Goal: Information Seeking & Learning: Learn about a topic

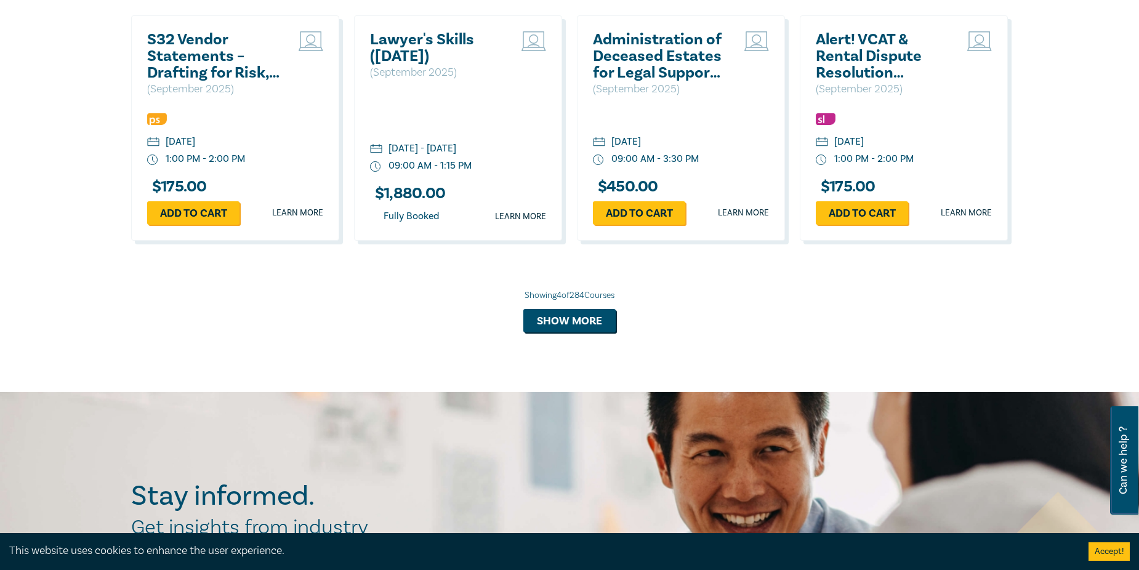
scroll to position [985, 0]
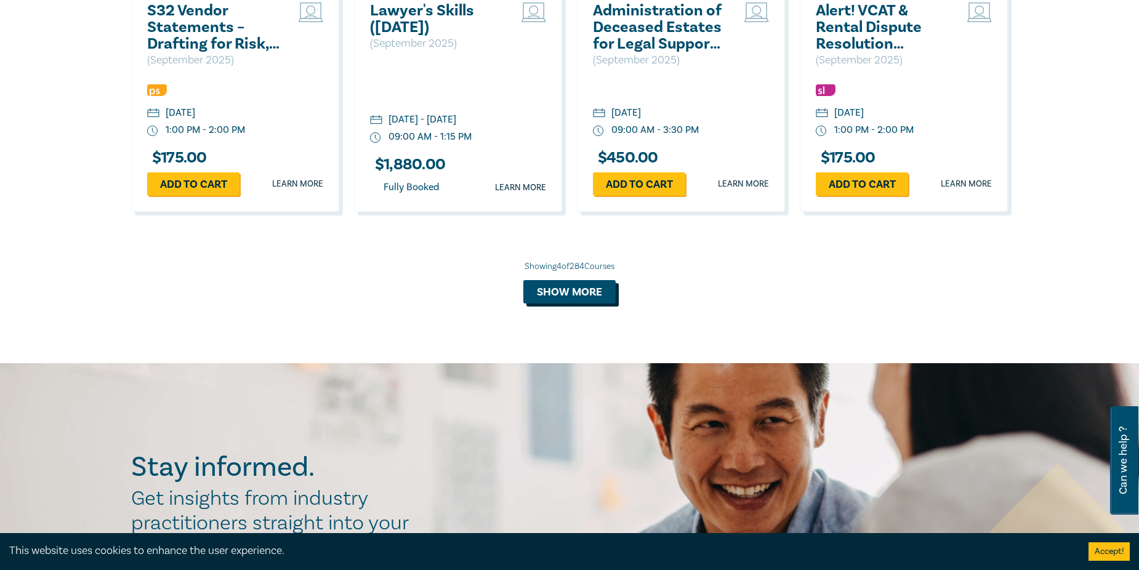
click at [578, 294] on button "Show more" at bounding box center [569, 291] width 92 height 23
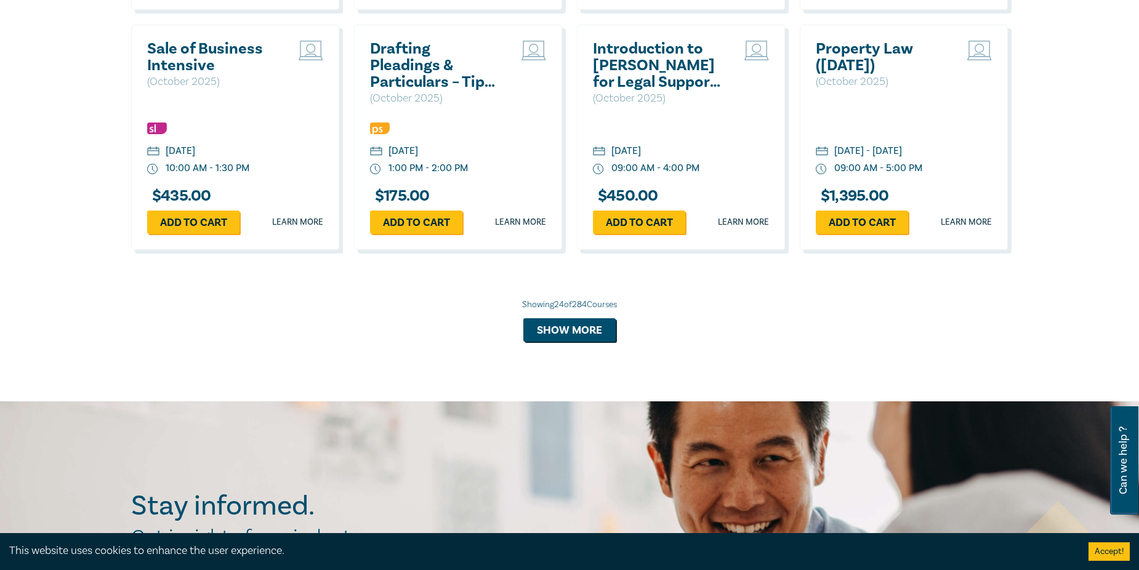
scroll to position [2217, 0]
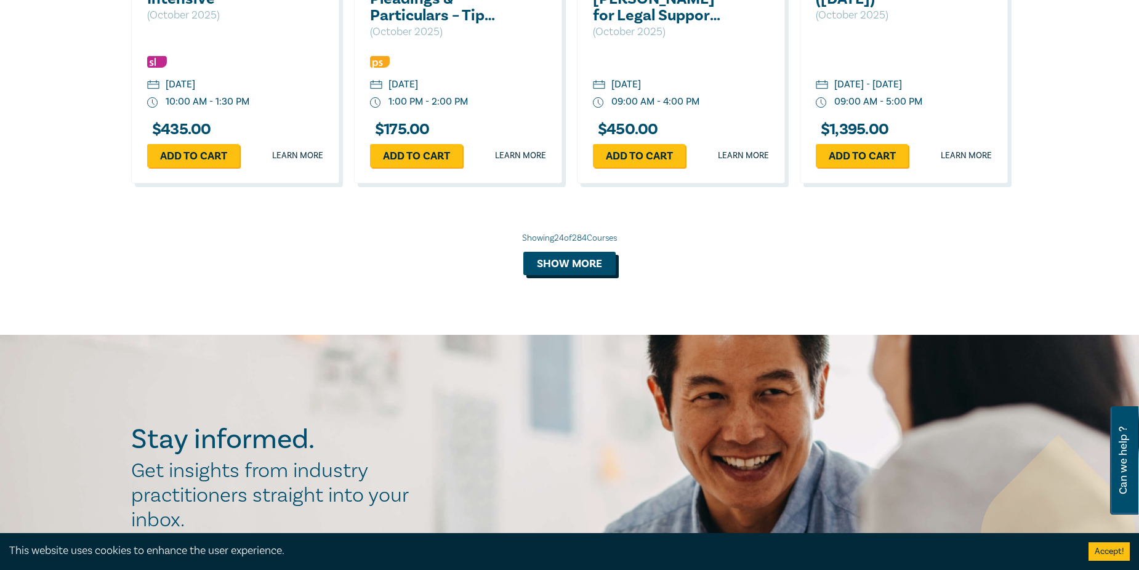
click at [580, 275] on button "Show more" at bounding box center [569, 263] width 92 height 23
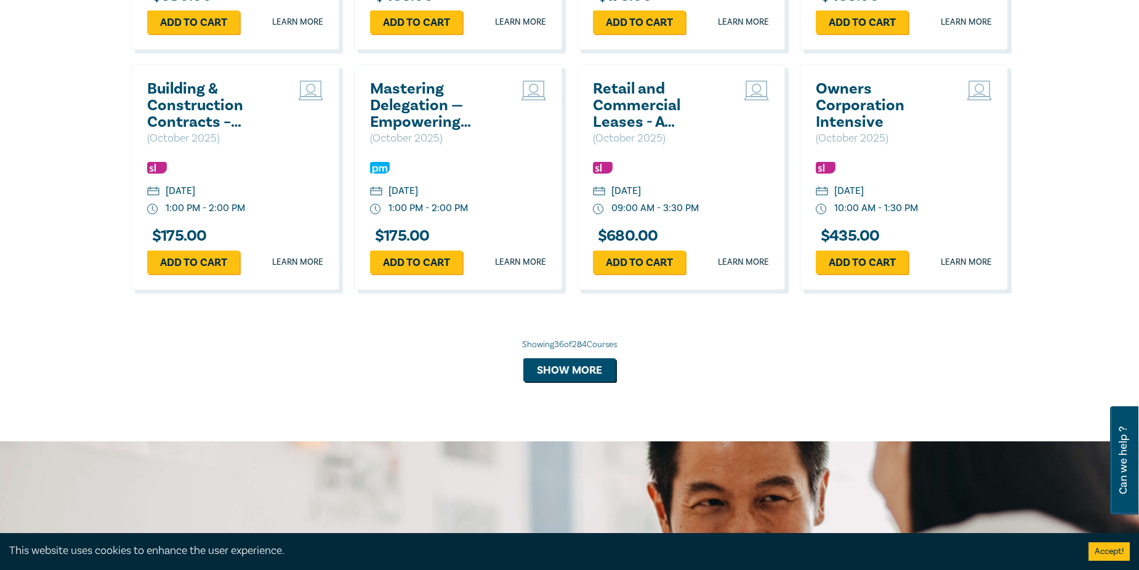
scroll to position [2894, 0]
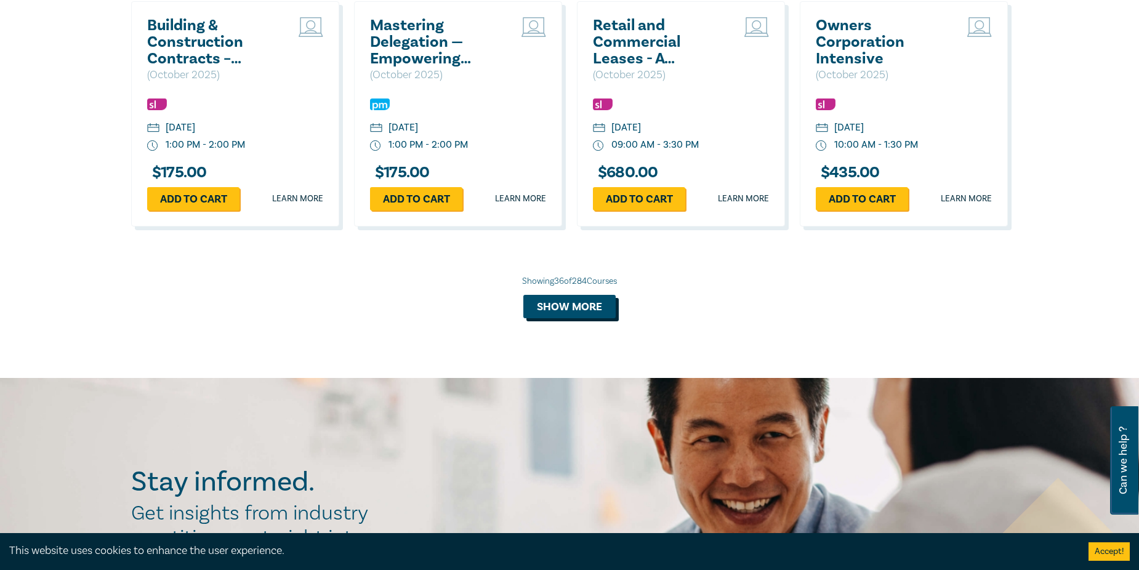
click at [581, 316] on button "Show more" at bounding box center [569, 306] width 92 height 23
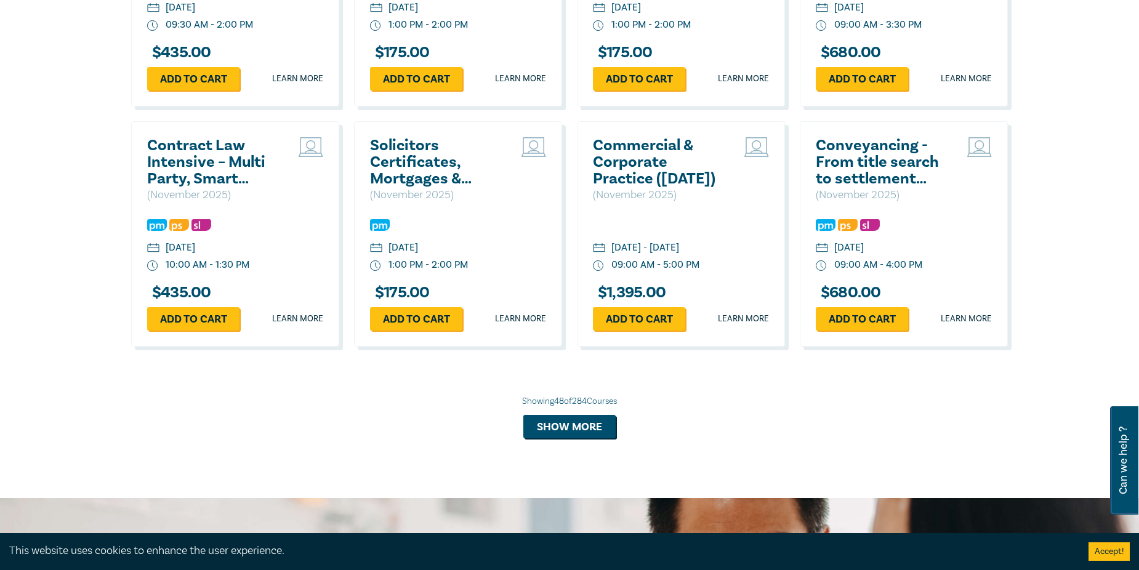
scroll to position [3509, 0]
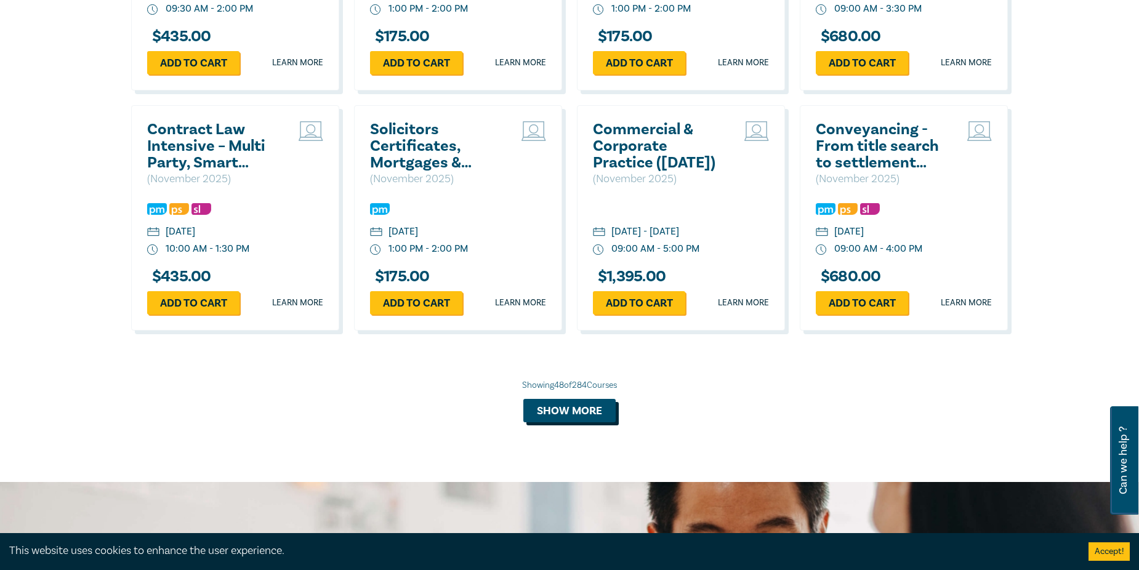
click at [581, 422] on button "Show more" at bounding box center [569, 410] width 92 height 23
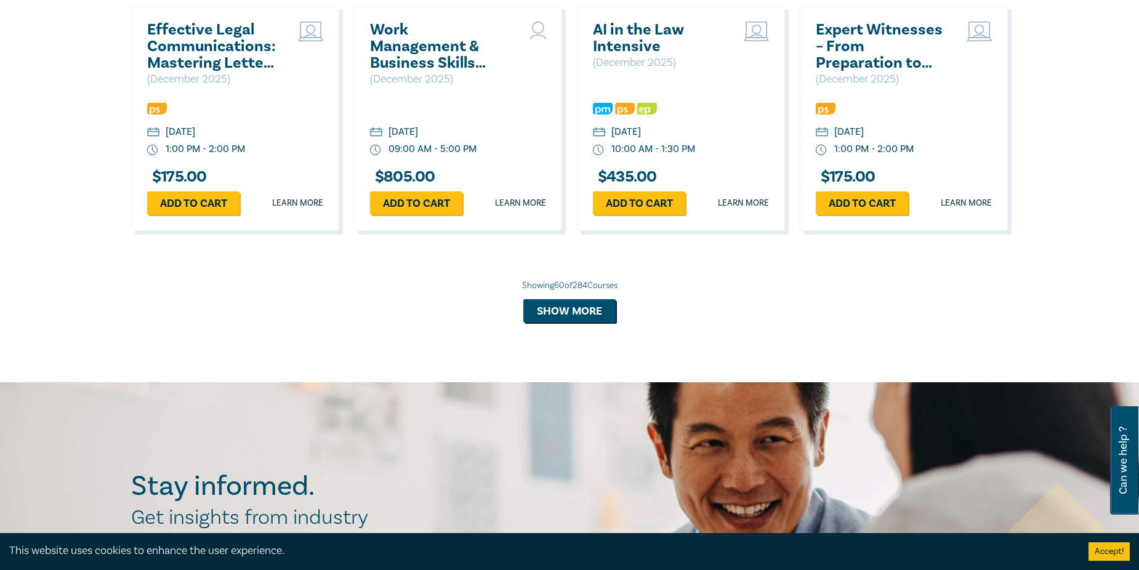
scroll to position [4371, 0]
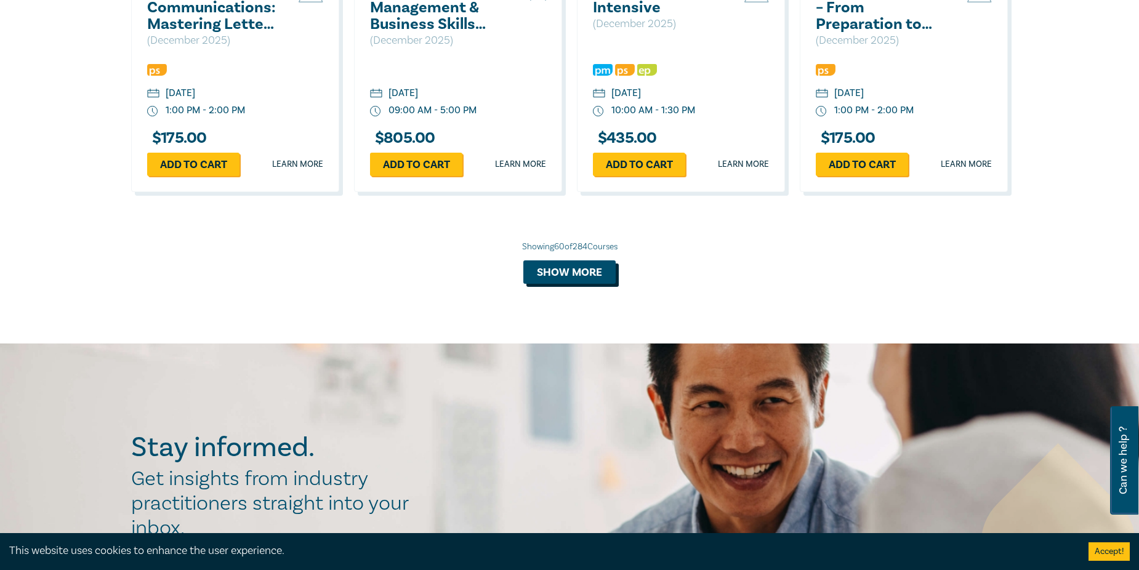
click at [579, 284] on button "Show more" at bounding box center [569, 271] width 92 height 23
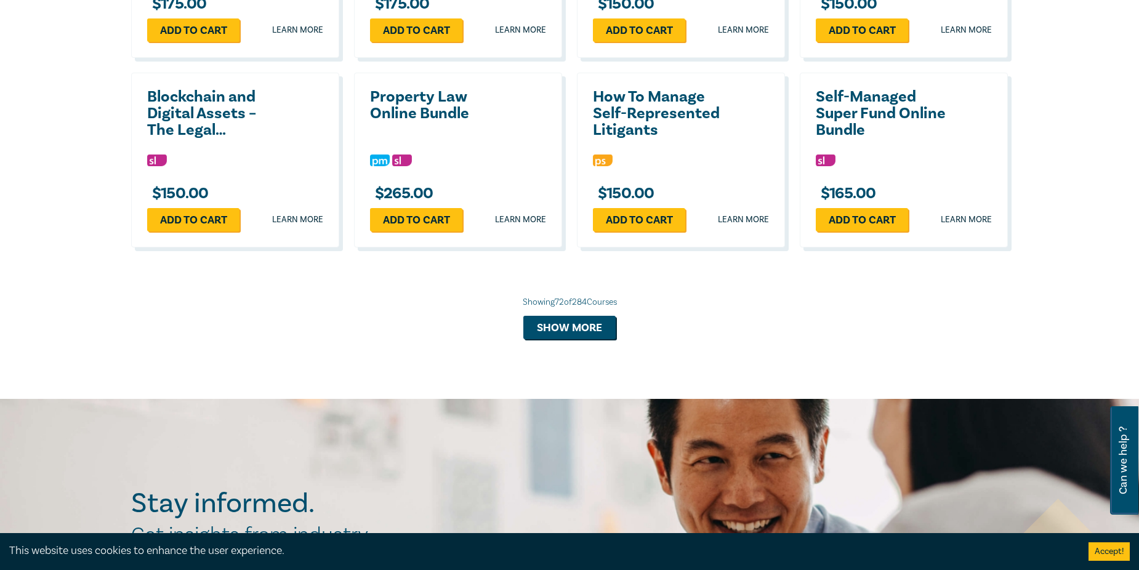
scroll to position [4987, 0]
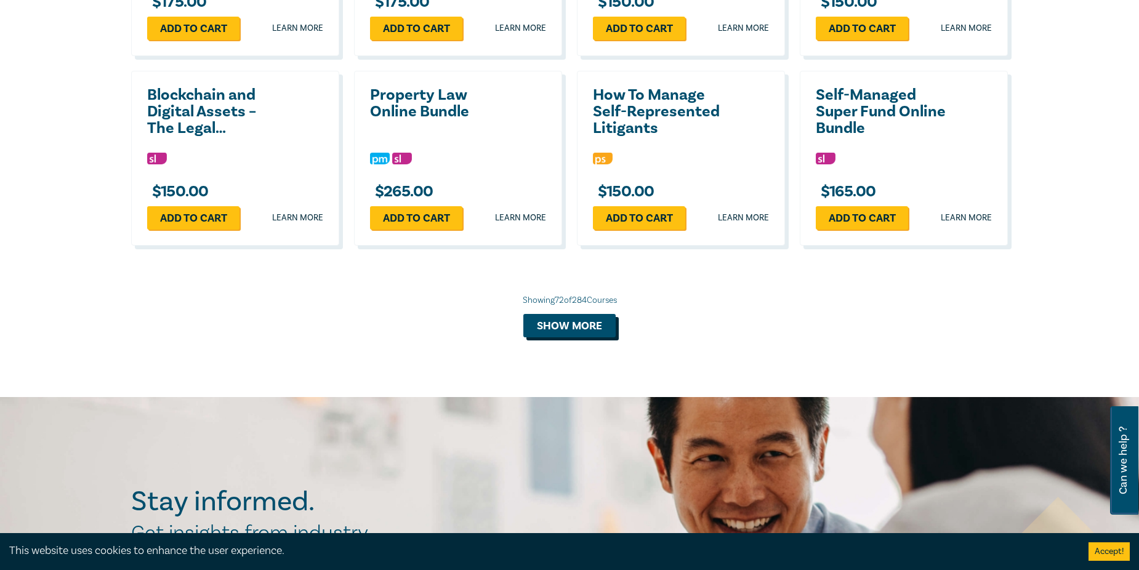
click at [548, 337] on button "Show more" at bounding box center [569, 325] width 92 height 23
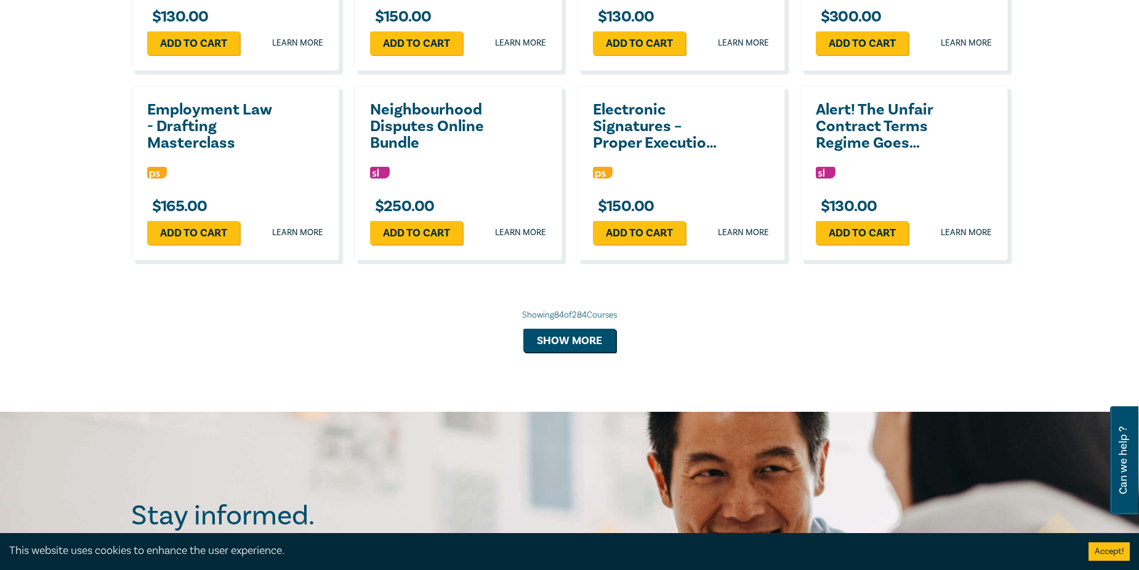
scroll to position [5603, 0]
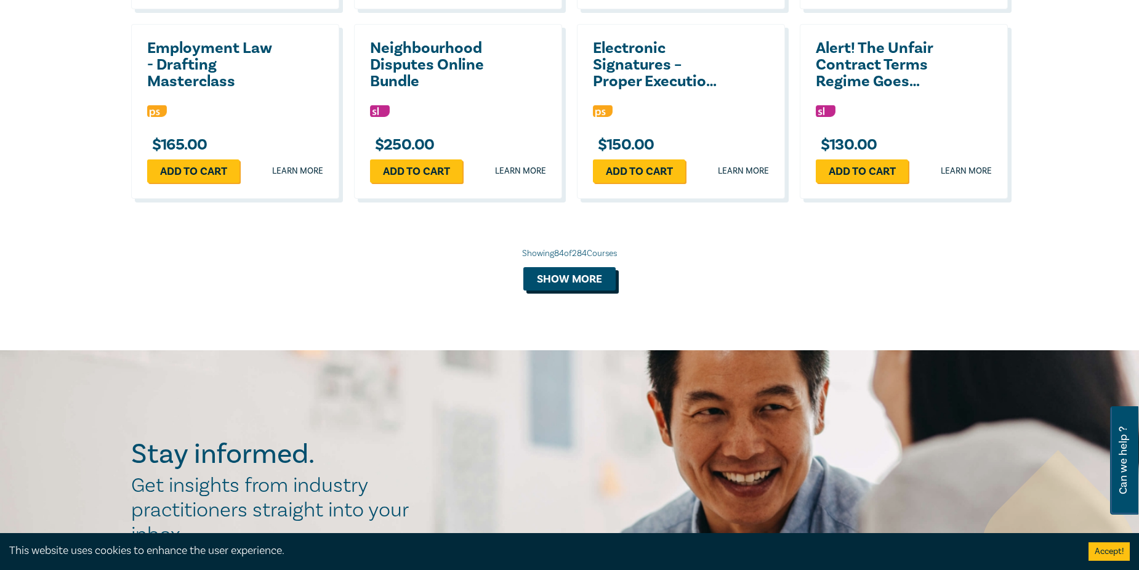
click at [562, 291] on button "Show more" at bounding box center [569, 278] width 92 height 23
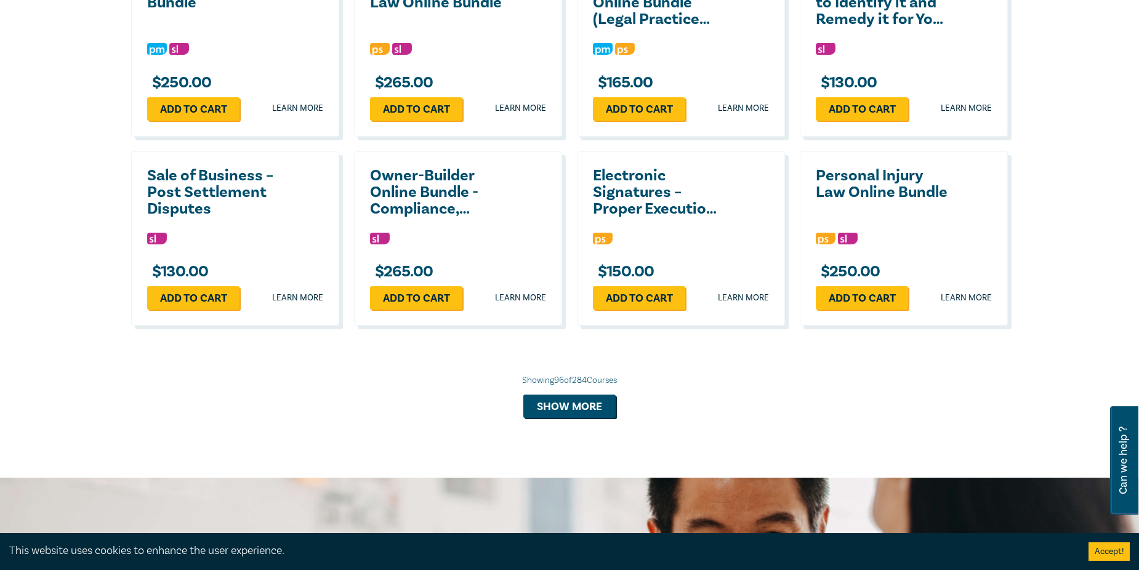
scroll to position [6095, 0]
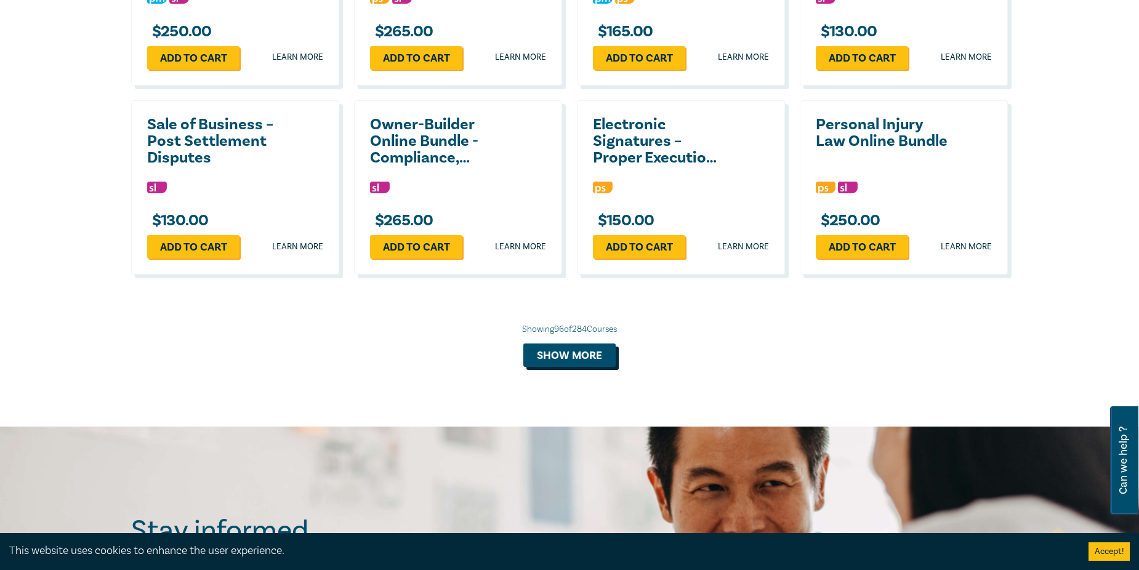
click at [579, 367] on button "Show more" at bounding box center [569, 355] width 92 height 23
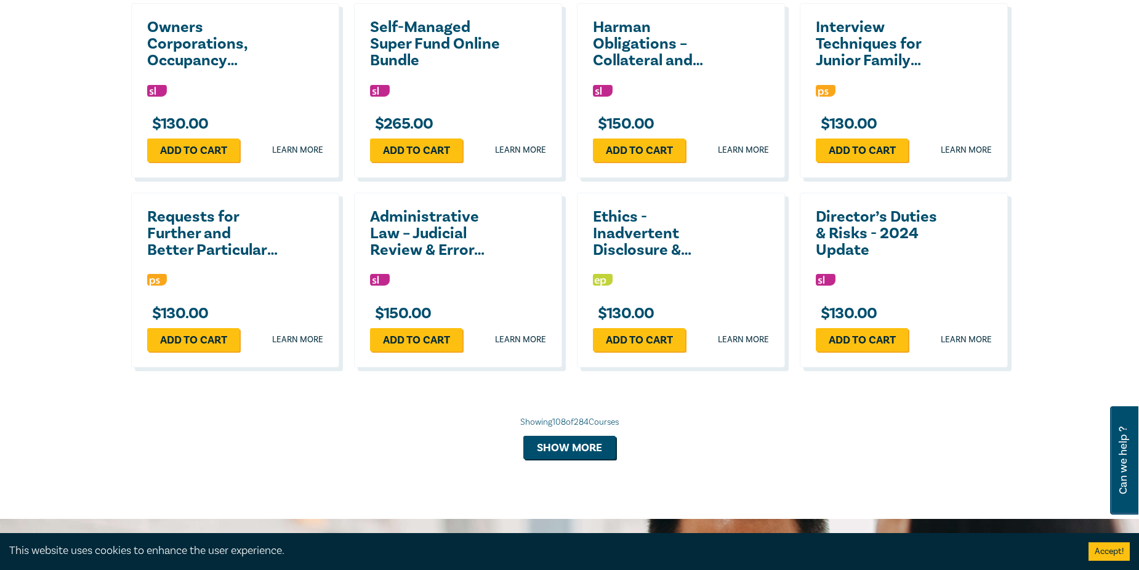
scroll to position [6588, 0]
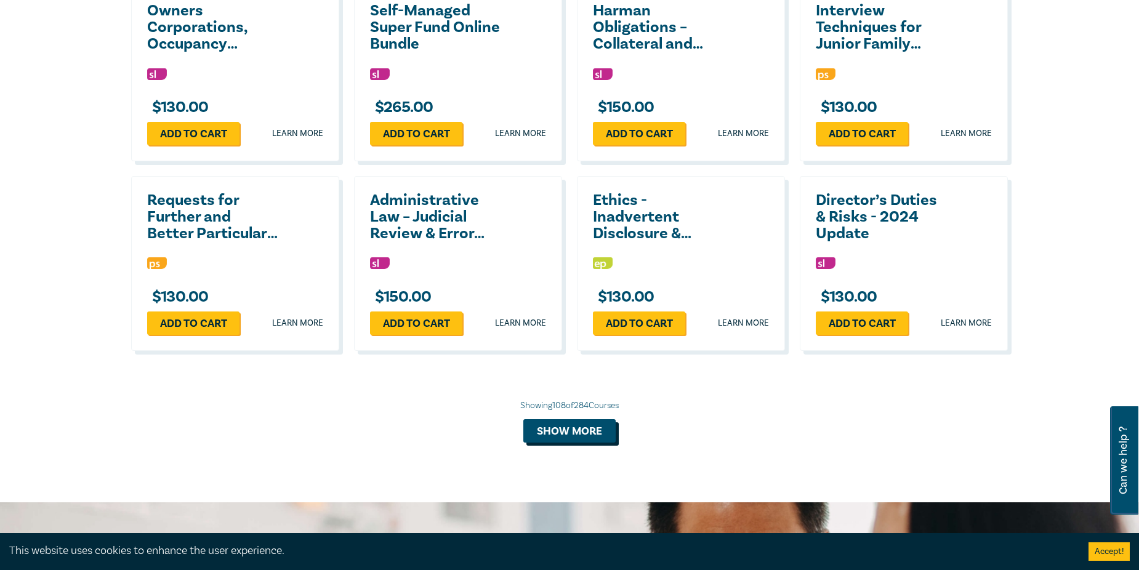
click at [595, 443] on button "Show more" at bounding box center [569, 430] width 92 height 23
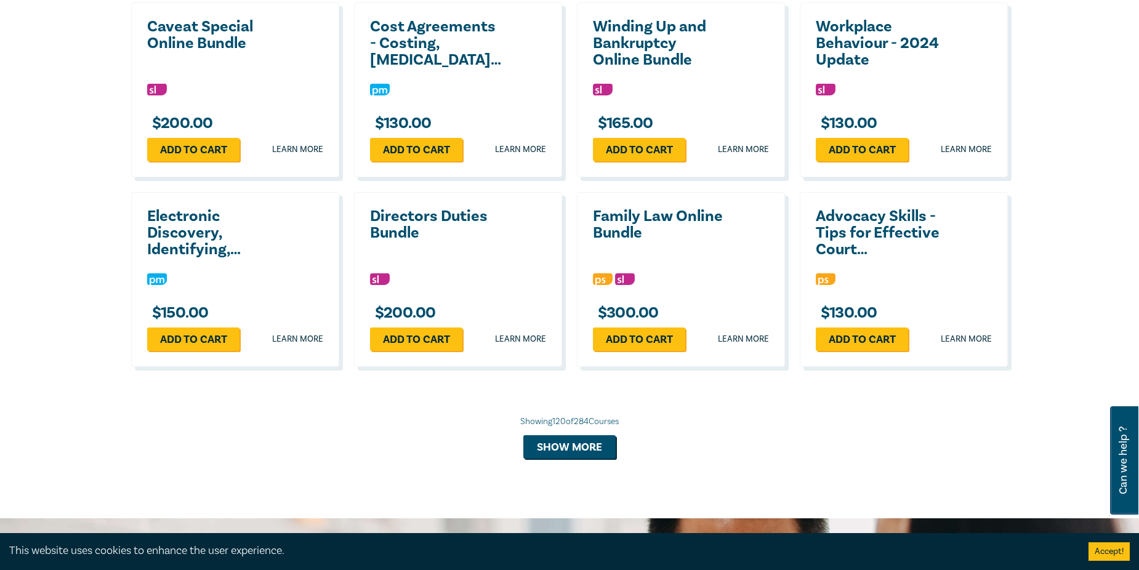
scroll to position [7142, 0]
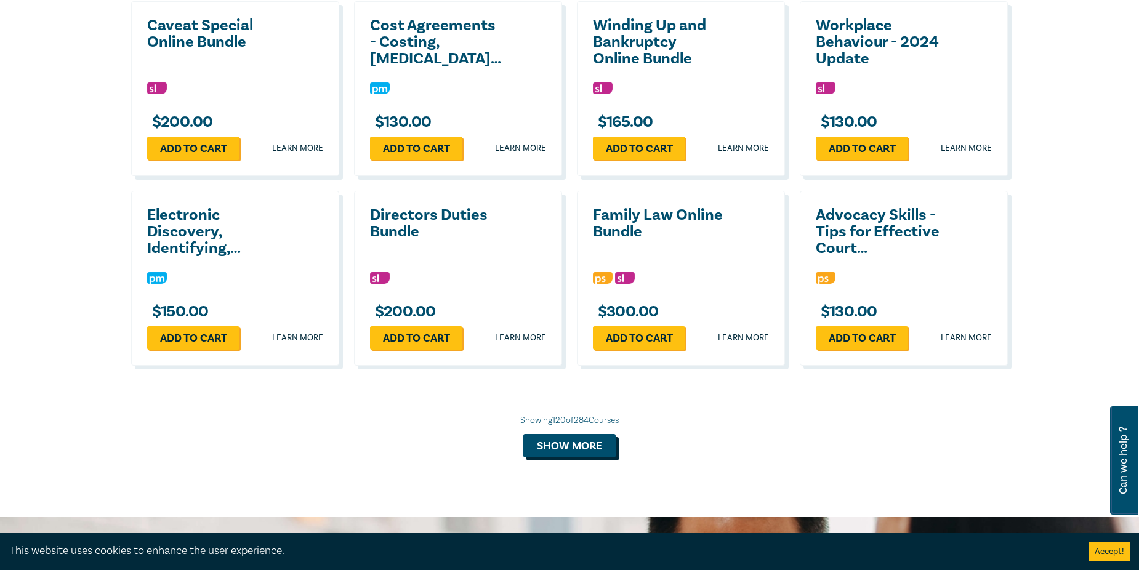
click at [588, 457] on button "Show more" at bounding box center [569, 445] width 92 height 23
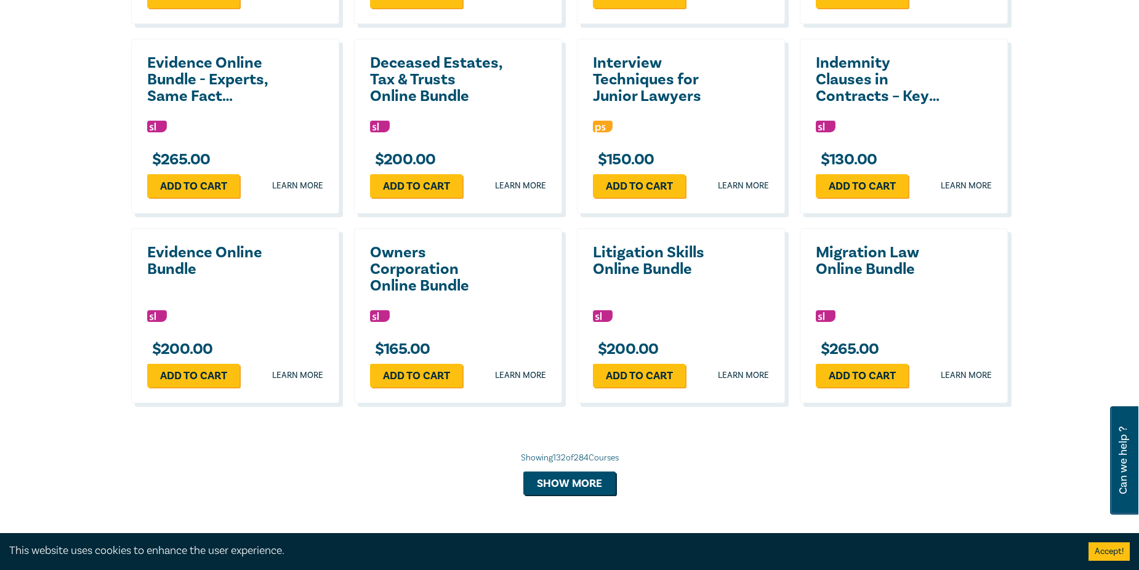
scroll to position [7758, 0]
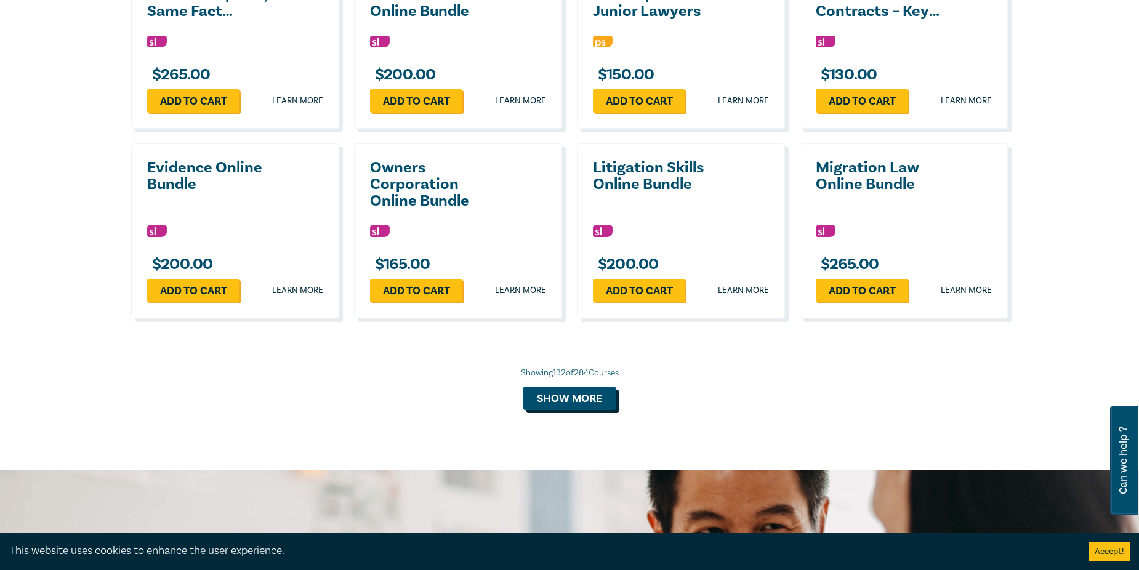
click at [592, 410] on button "Show more" at bounding box center [569, 398] width 92 height 23
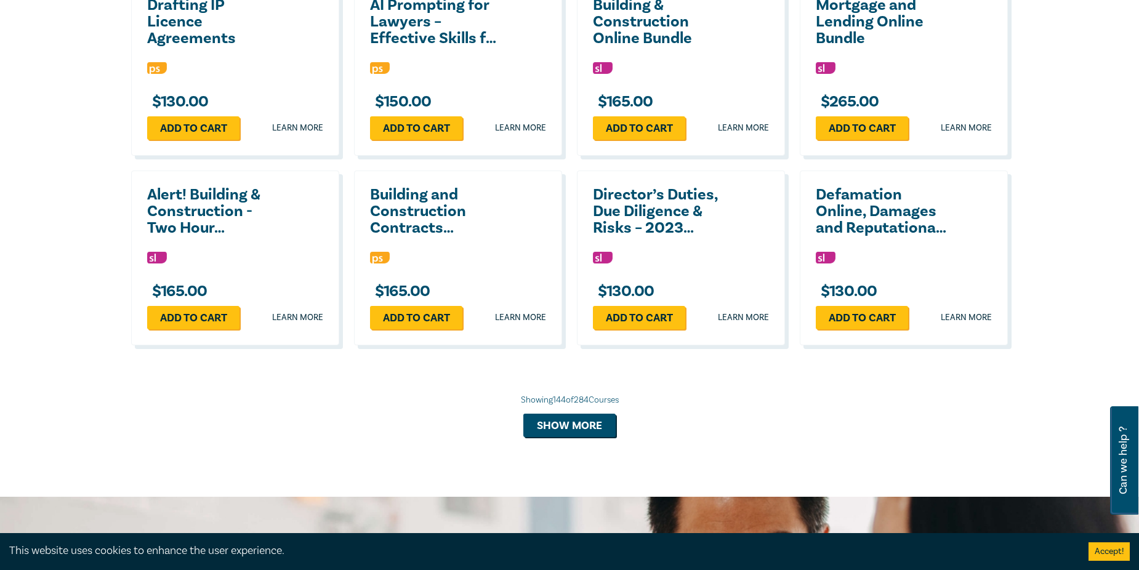
scroll to position [8373, 0]
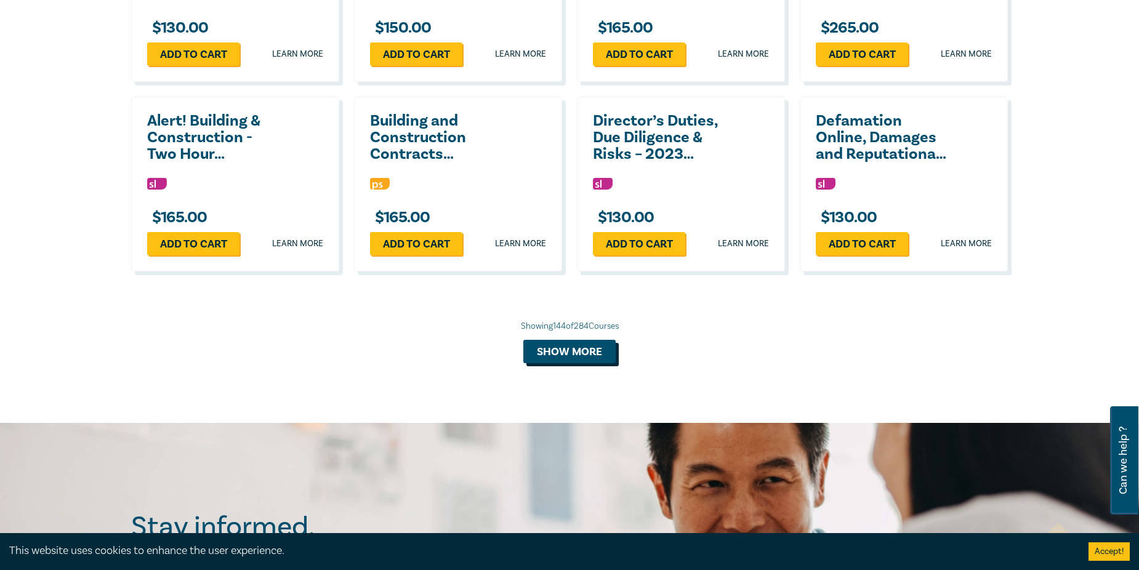
click at [574, 363] on button "Show more" at bounding box center [569, 351] width 92 height 23
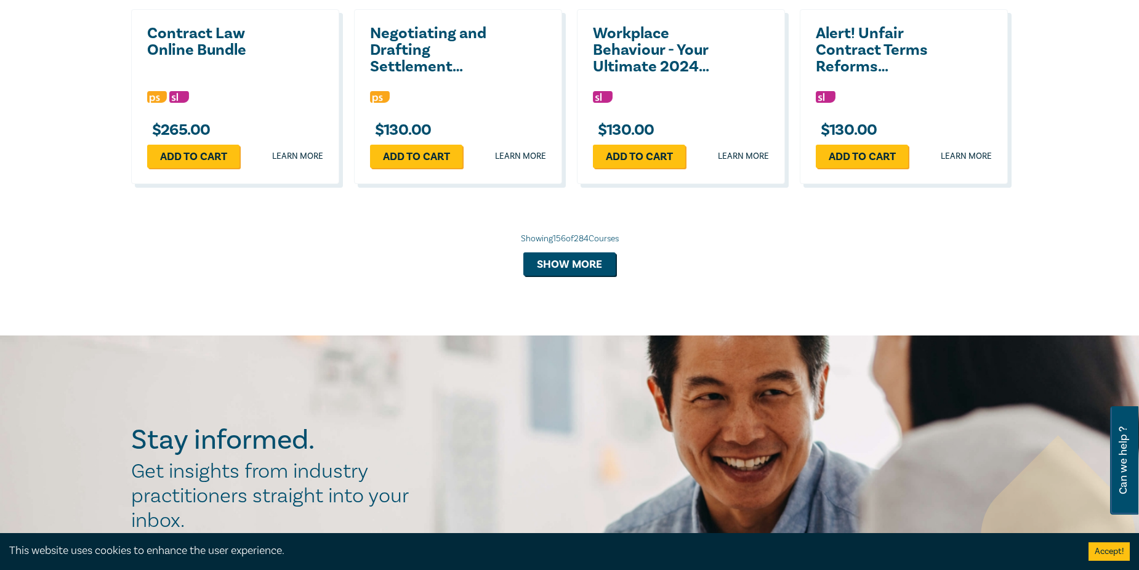
scroll to position [9112, 0]
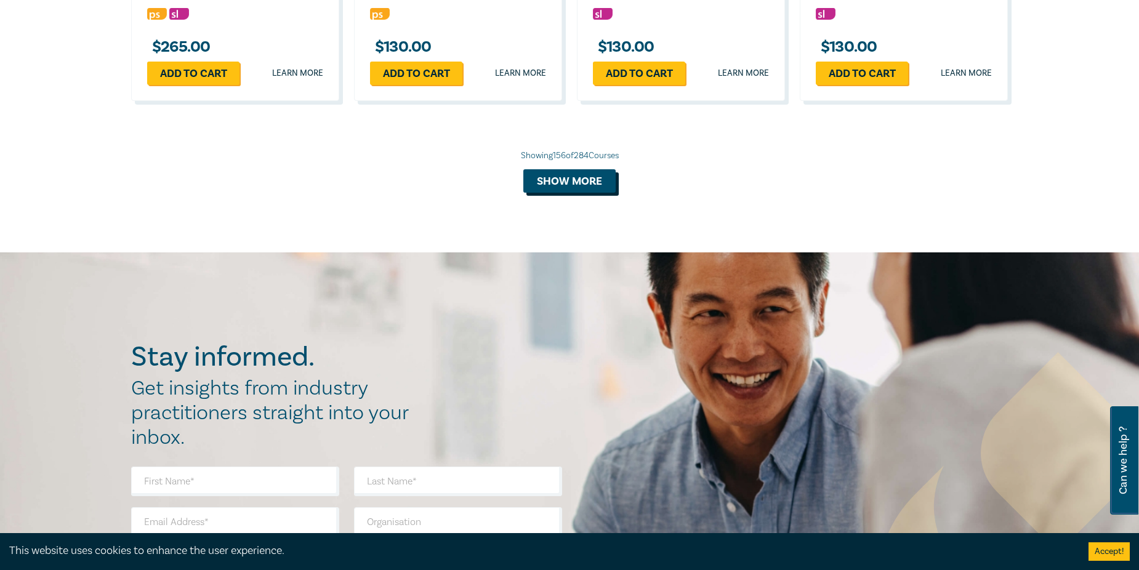
click at [558, 193] on button "Show more" at bounding box center [569, 180] width 92 height 23
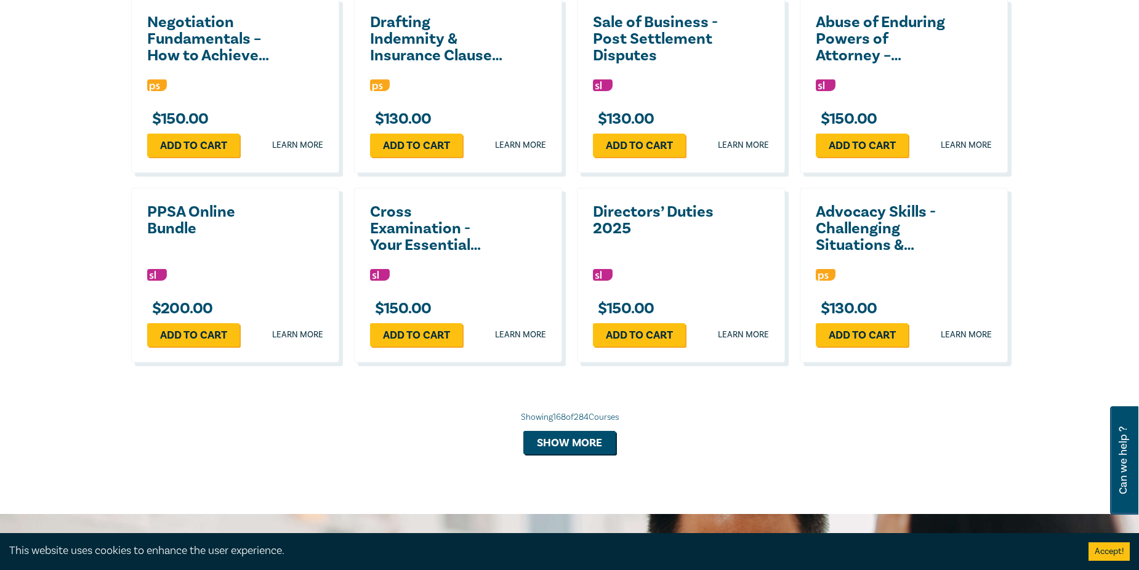
scroll to position [9420, 0]
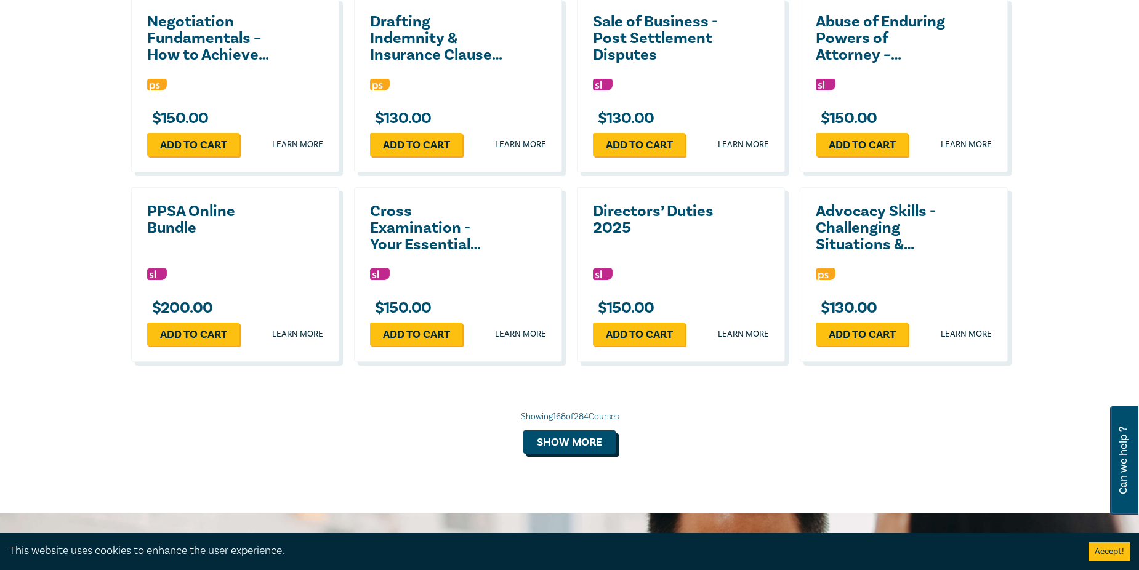
click at [567, 454] on button "Show more" at bounding box center [569, 441] width 92 height 23
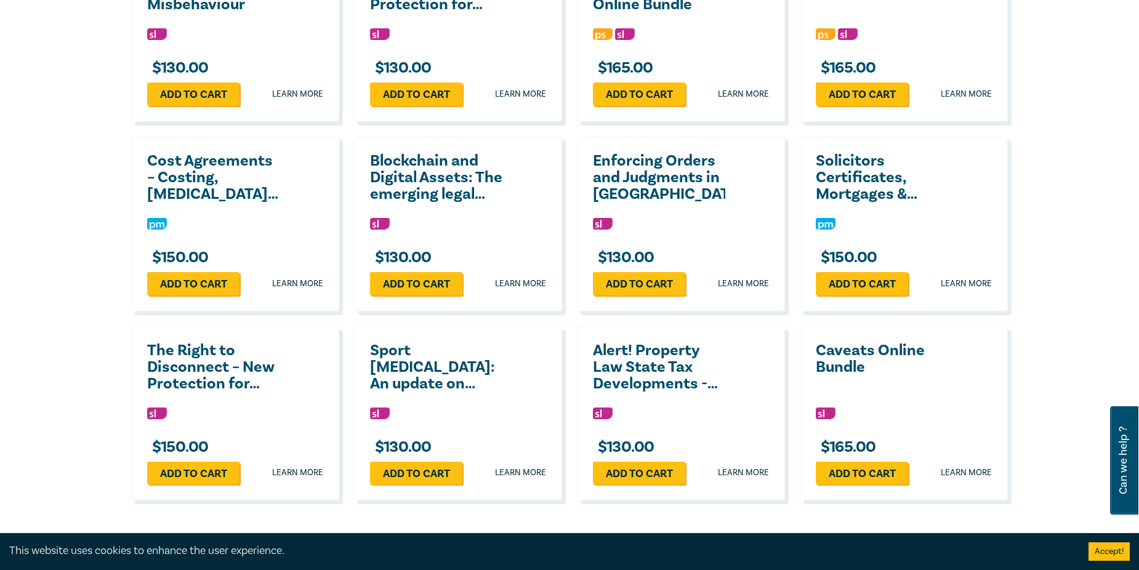
scroll to position [10036, 0]
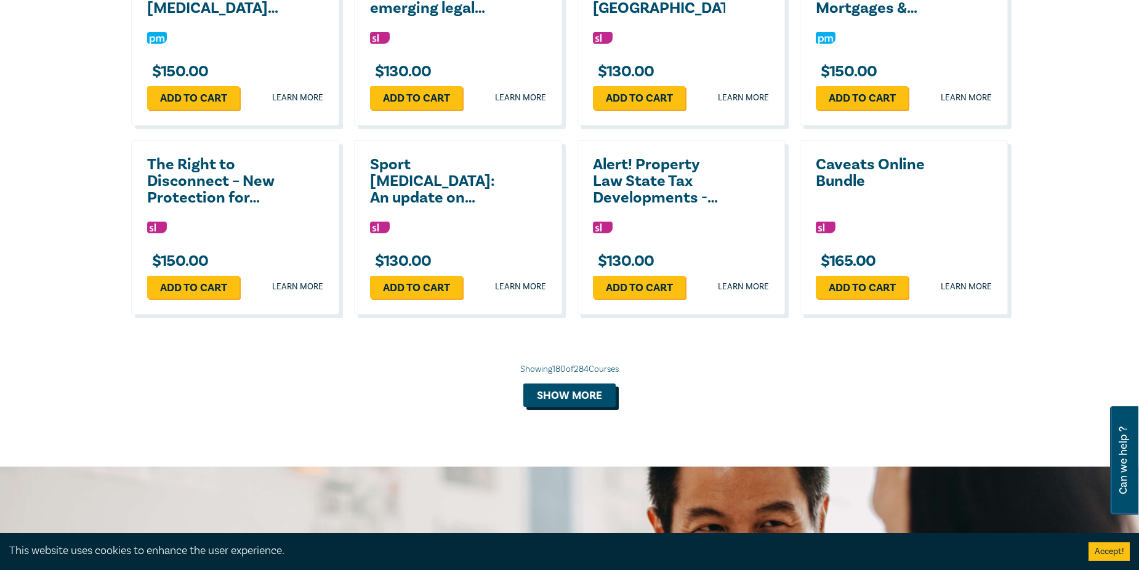
click at [580, 407] on button "Show more" at bounding box center [569, 395] width 92 height 23
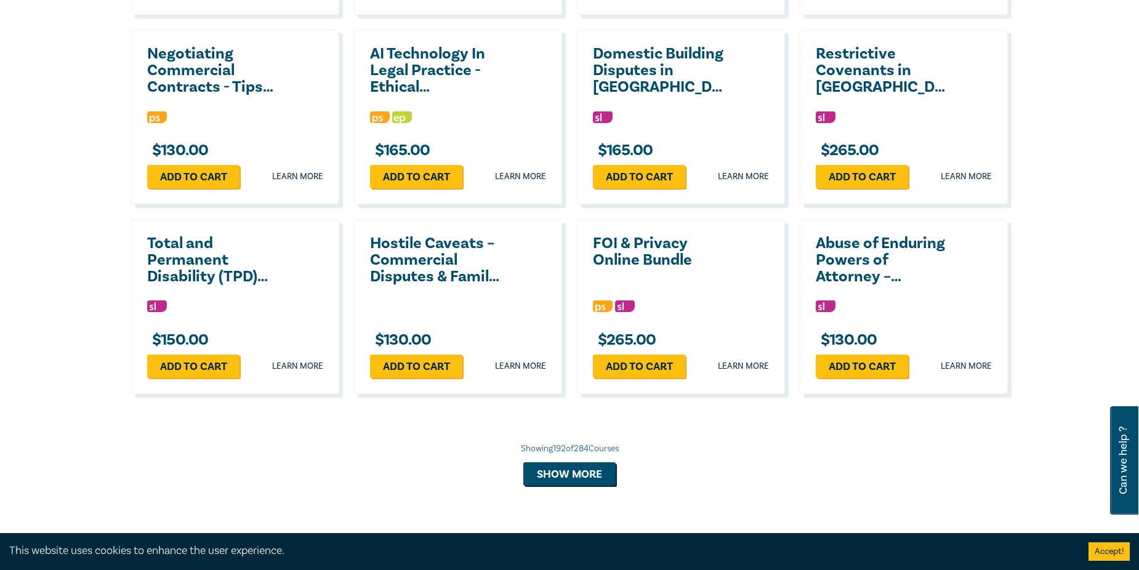
scroll to position [10713, 0]
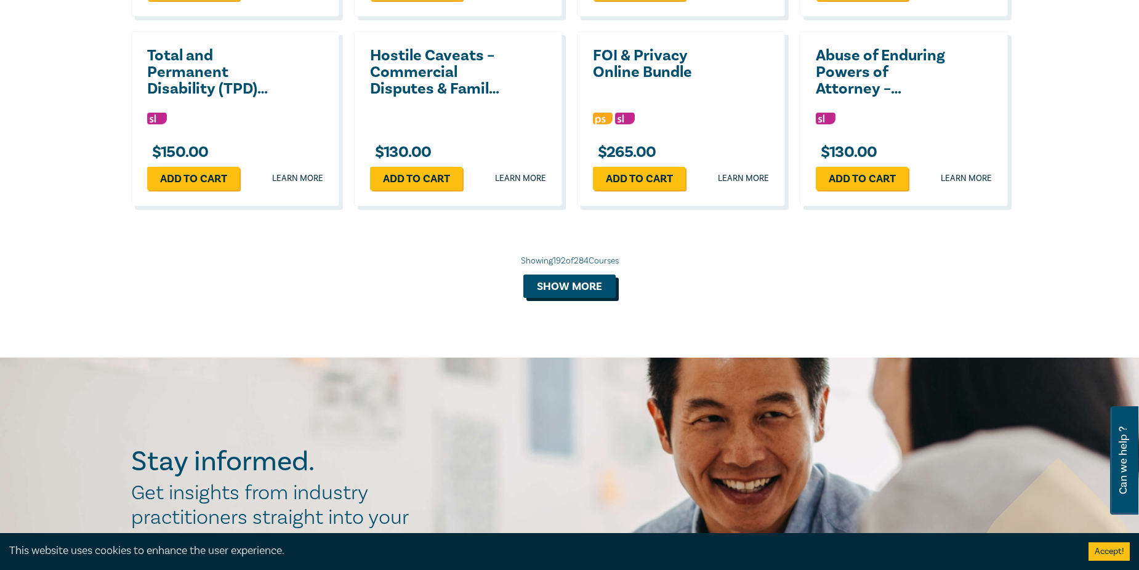
click at [550, 298] on button "Show more" at bounding box center [569, 286] width 92 height 23
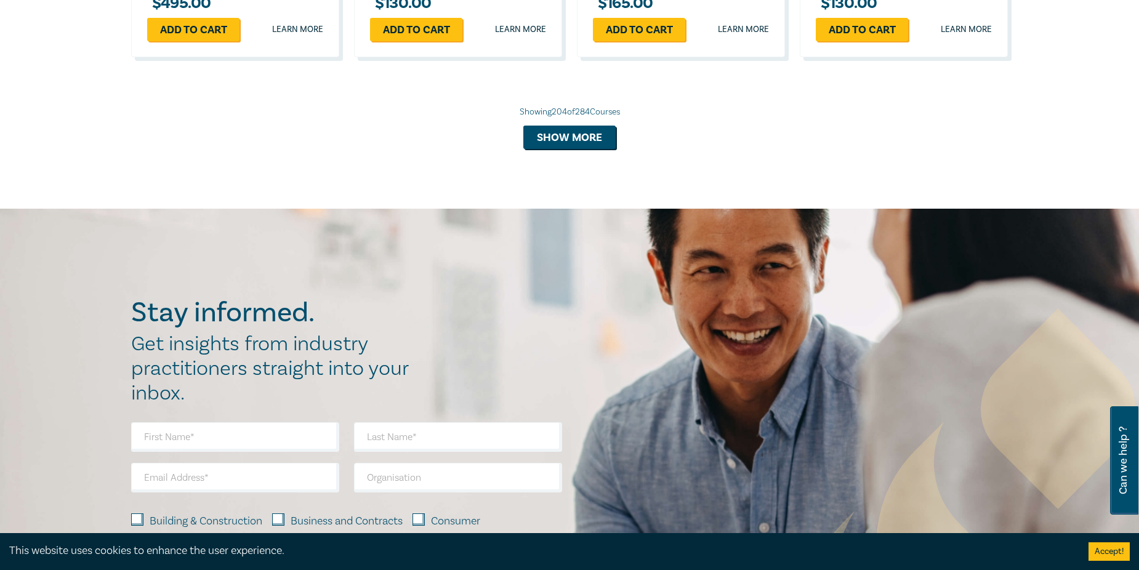
scroll to position [11452, 0]
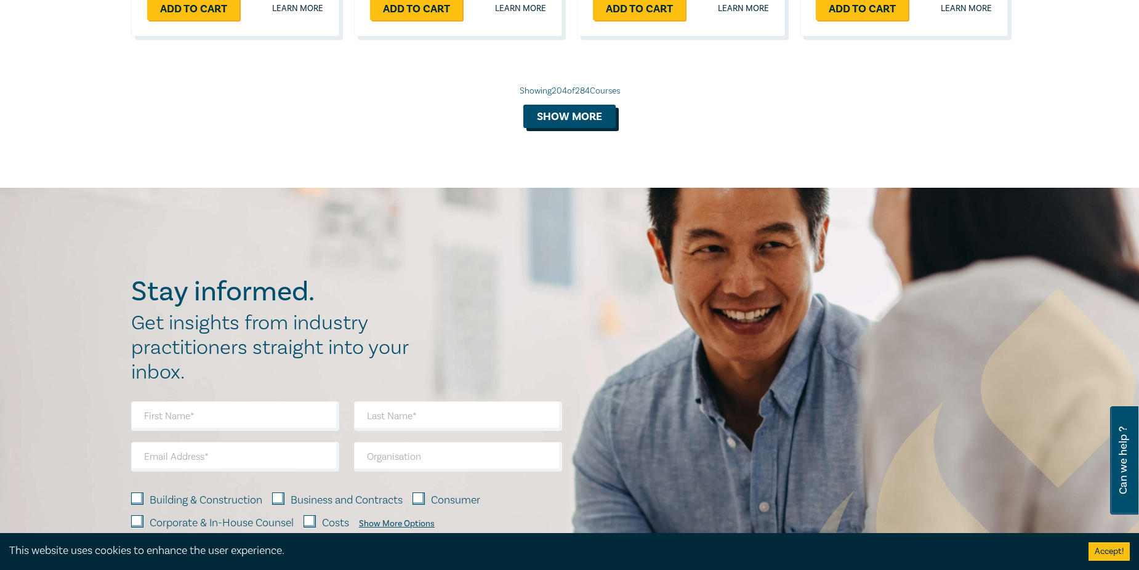
click at [543, 128] on button "Show more" at bounding box center [569, 116] width 92 height 23
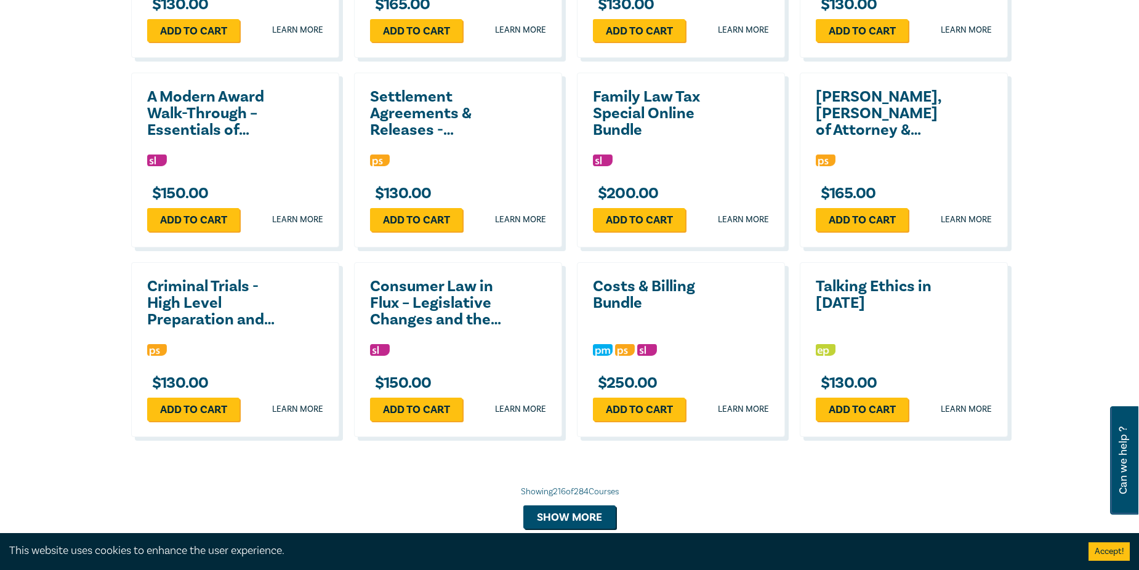
scroll to position [11821, 0]
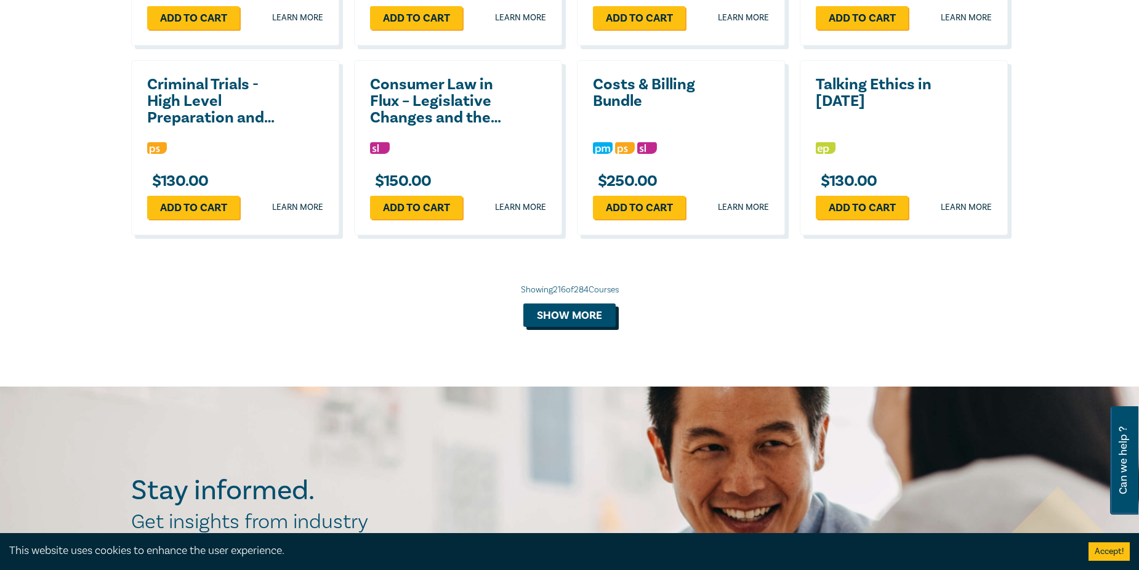
click at [574, 327] on button "Show more" at bounding box center [569, 315] width 92 height 23
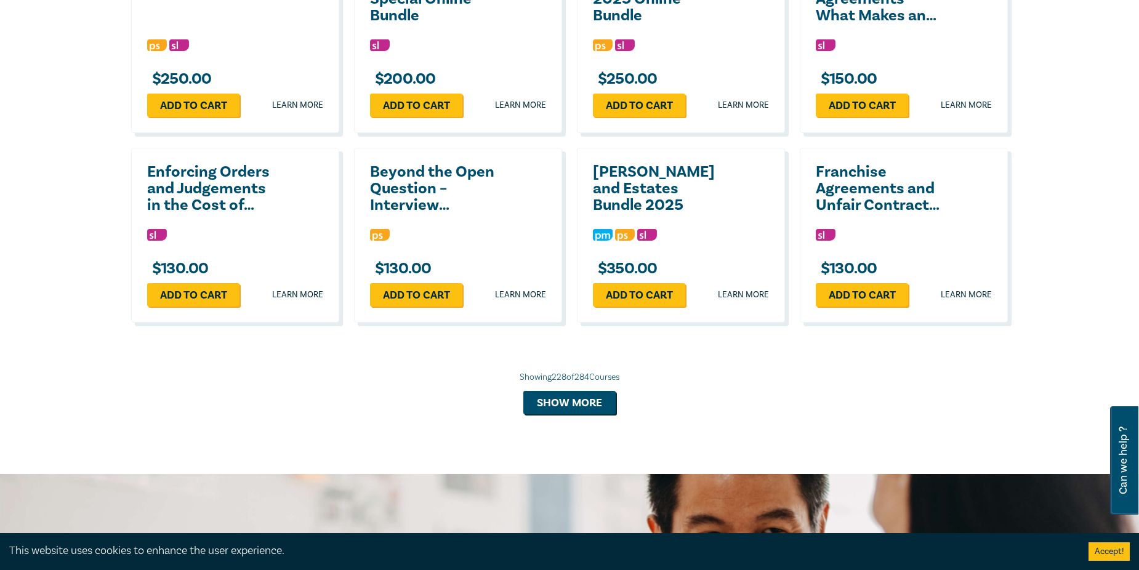
scroll to position [12314, 0]
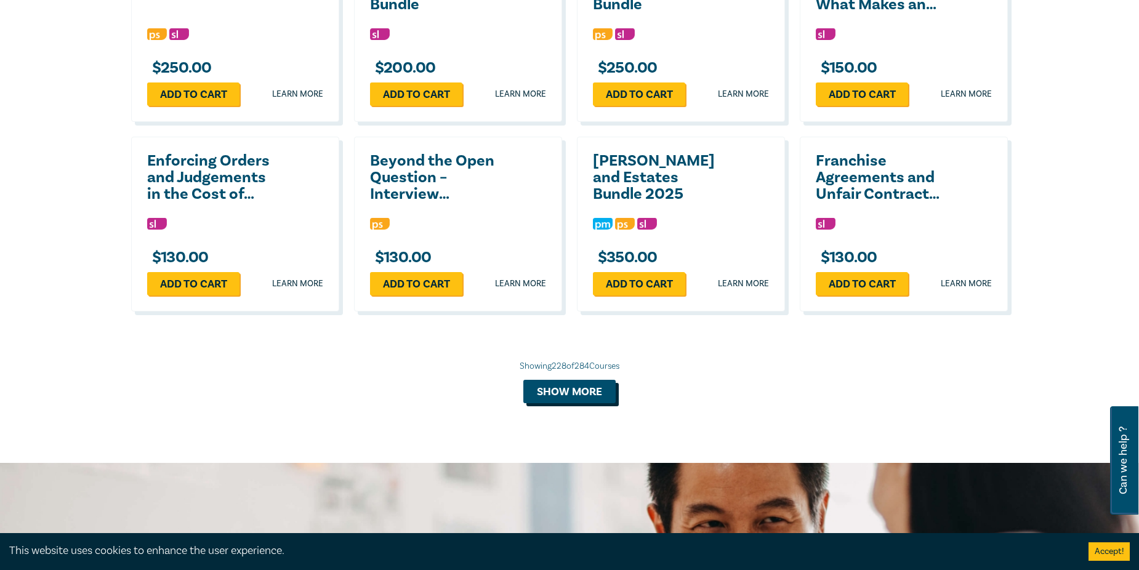
click at [578, 403] on button "Show more" at bounding box center [569, 391] width 92 height 23
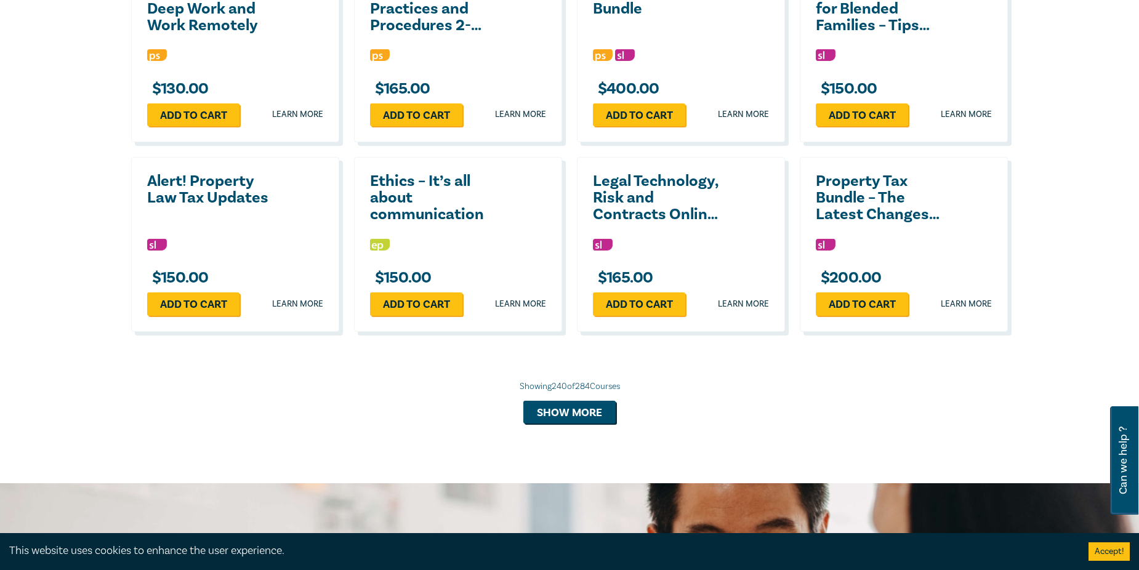
scroll to position [12868, 0]
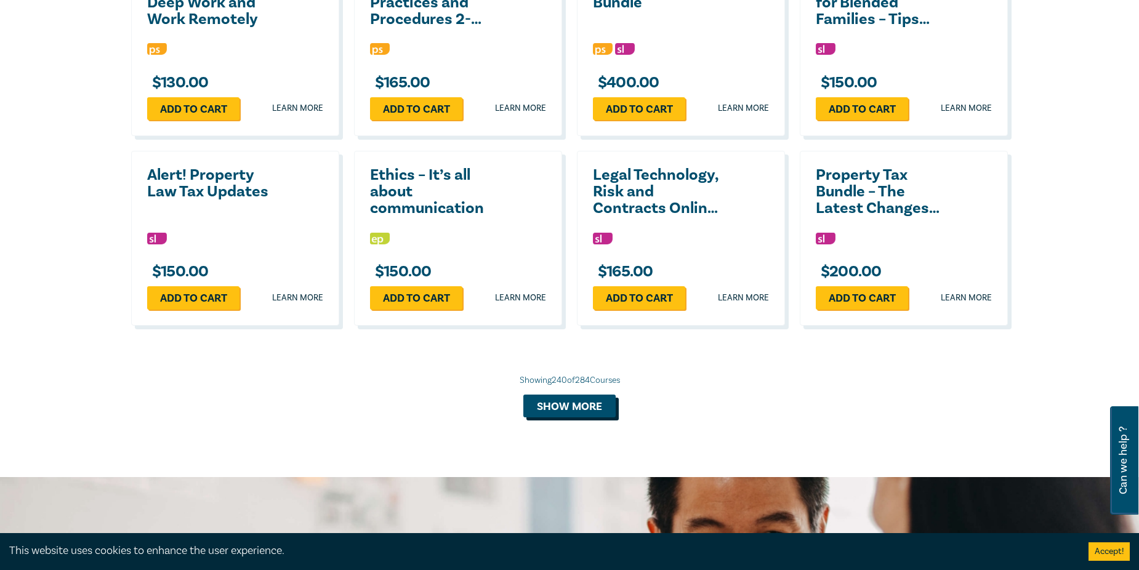
click at [587, 418] on button "Show more" at bounding box center [569, 406] width 92 height 23
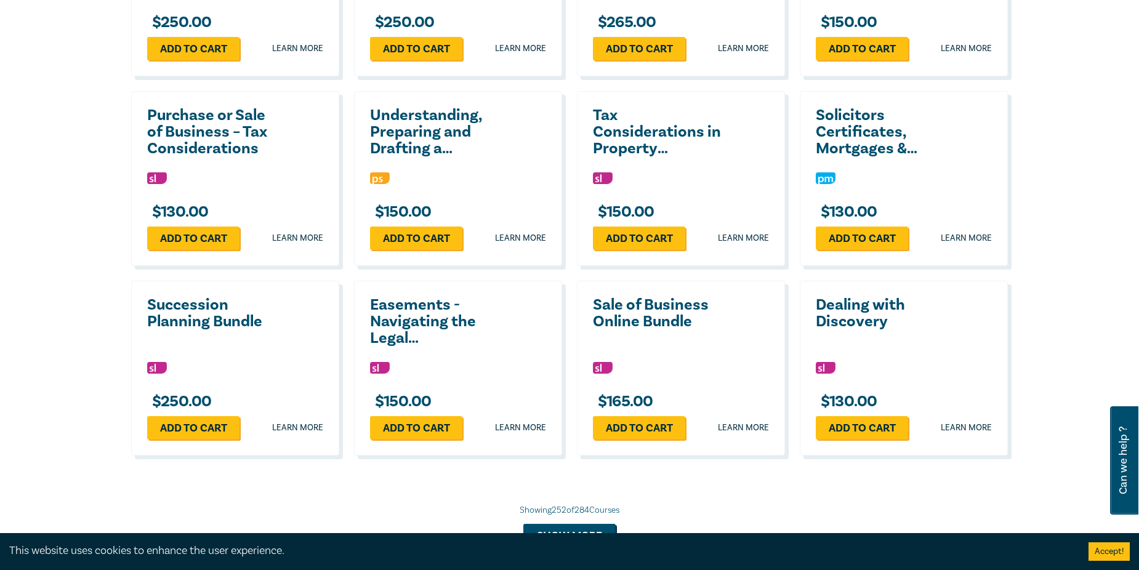
scroll to position [13361, 0]
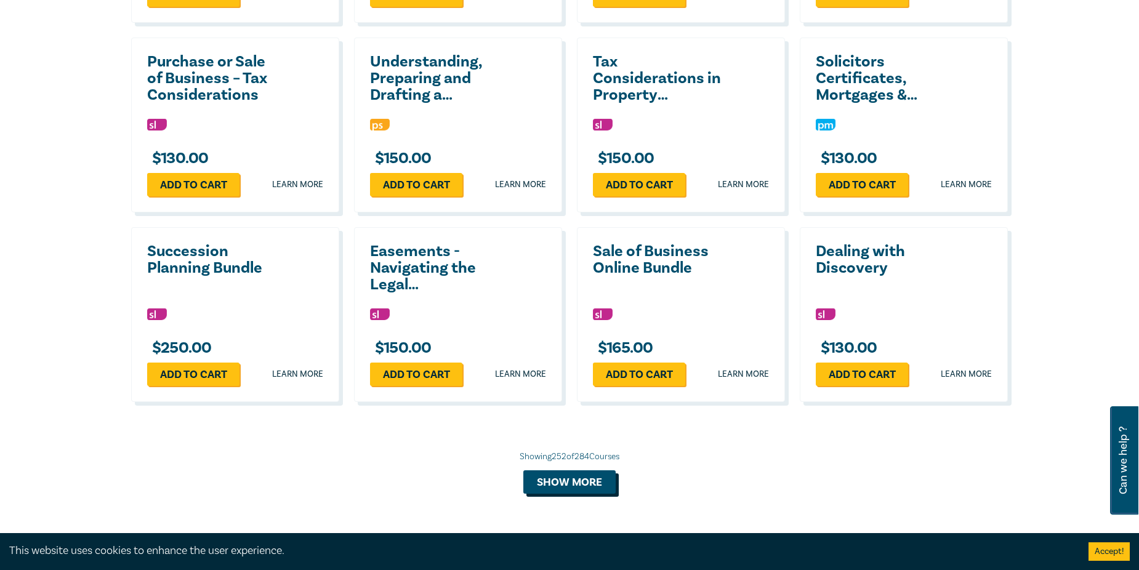
click at [589, 494] on button "Show more" at bounding box center [569, 481] width 92 height 23
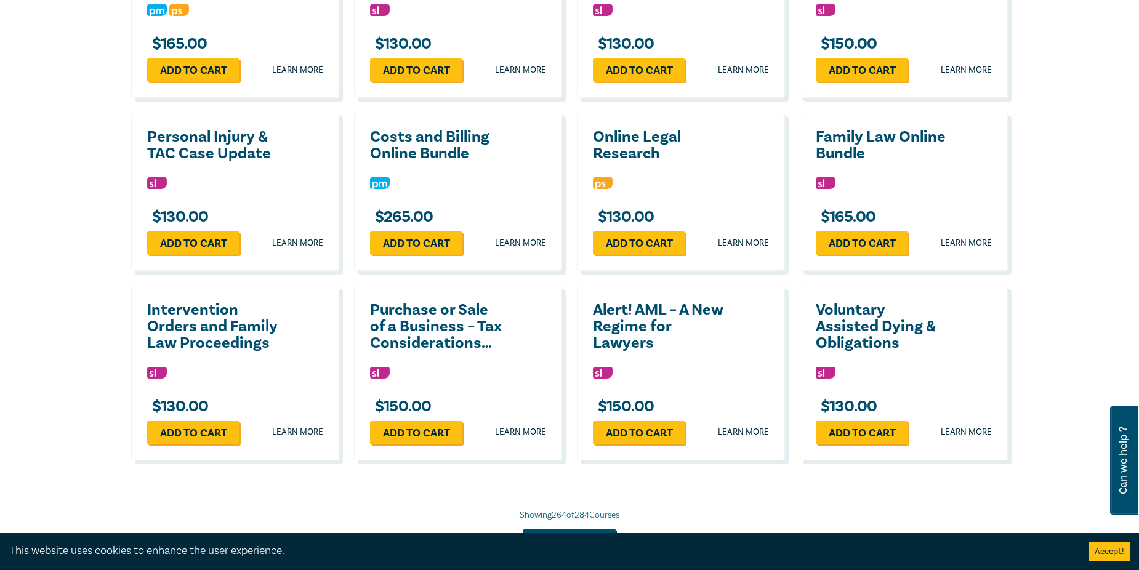
scroll to position [13976, 0]
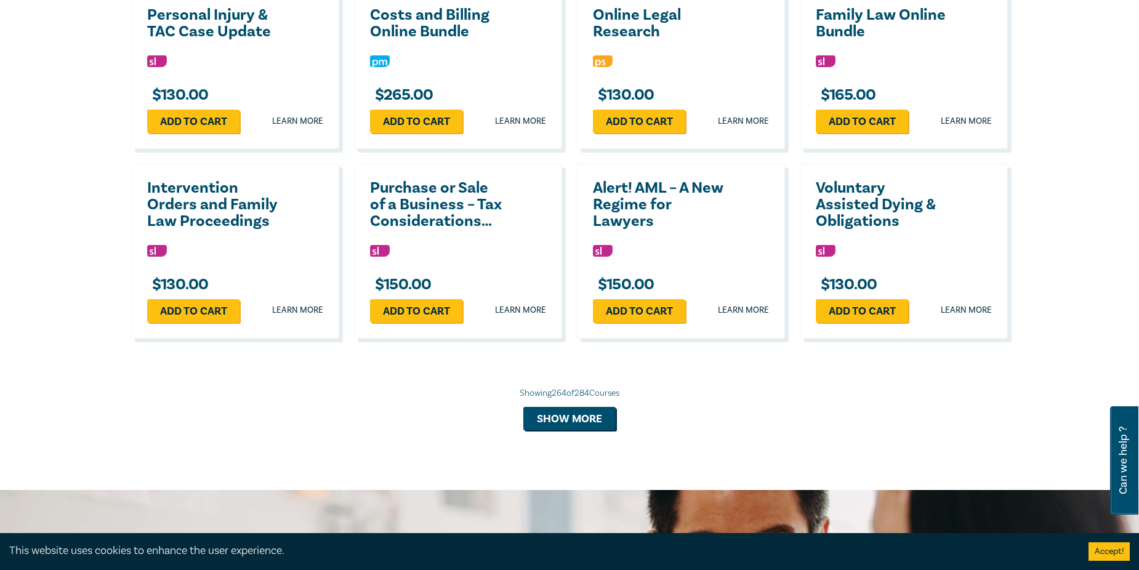
click at [602, 430] on button "Show more" at bounding box center [569, 418] width 92 height 23
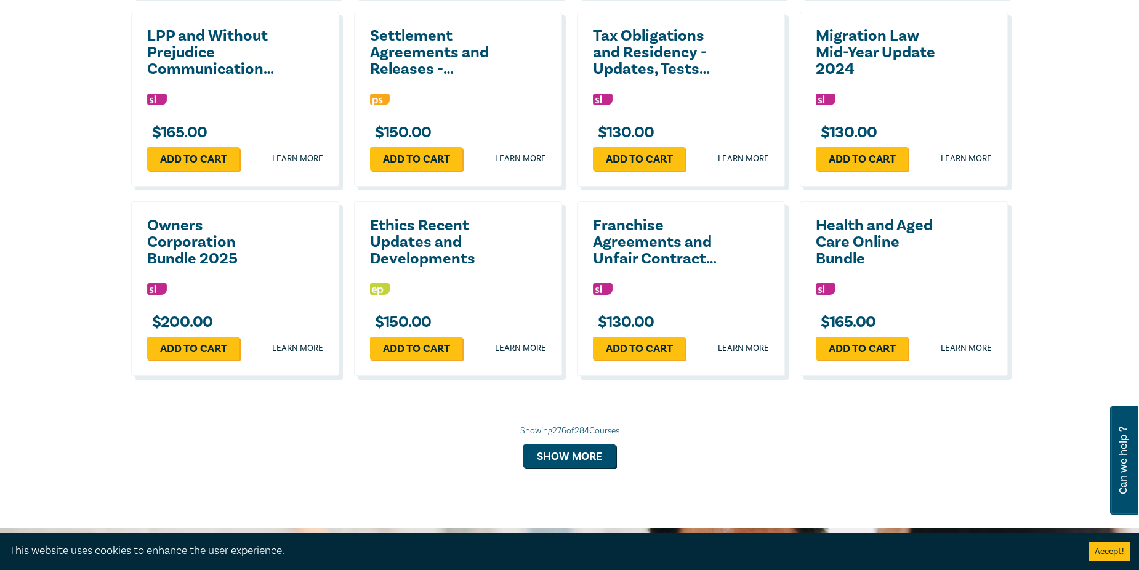
scroll to position [14530, 0]
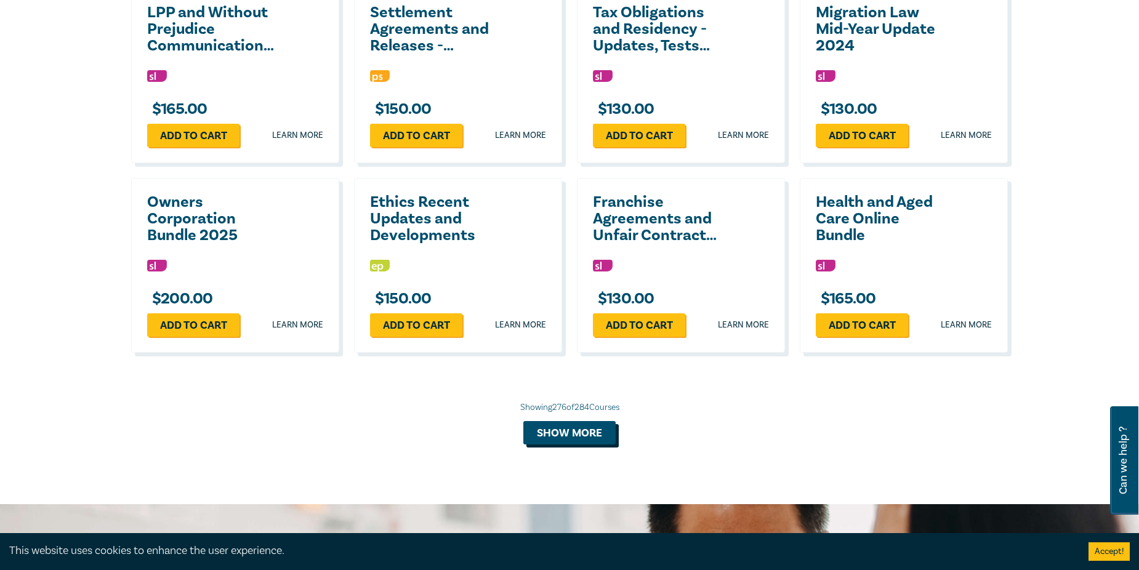
click at [598, 445] on button "Show more" at bounding box center [569, 432] width 92 height 23
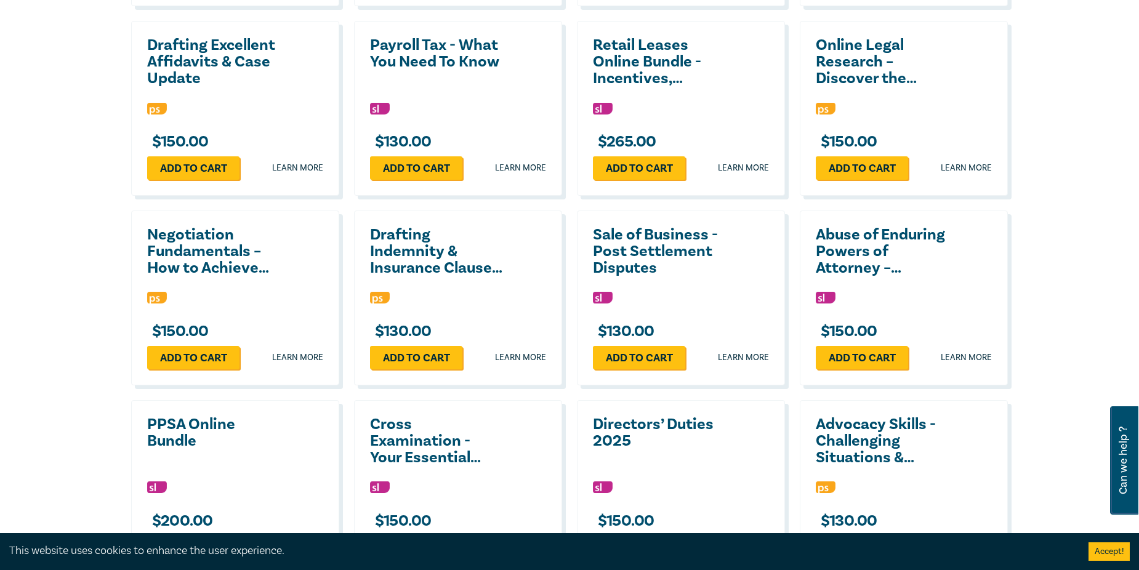
scroll to position [9174, 0]
